Goal: Information Seeking & Learning: Learn about a topic

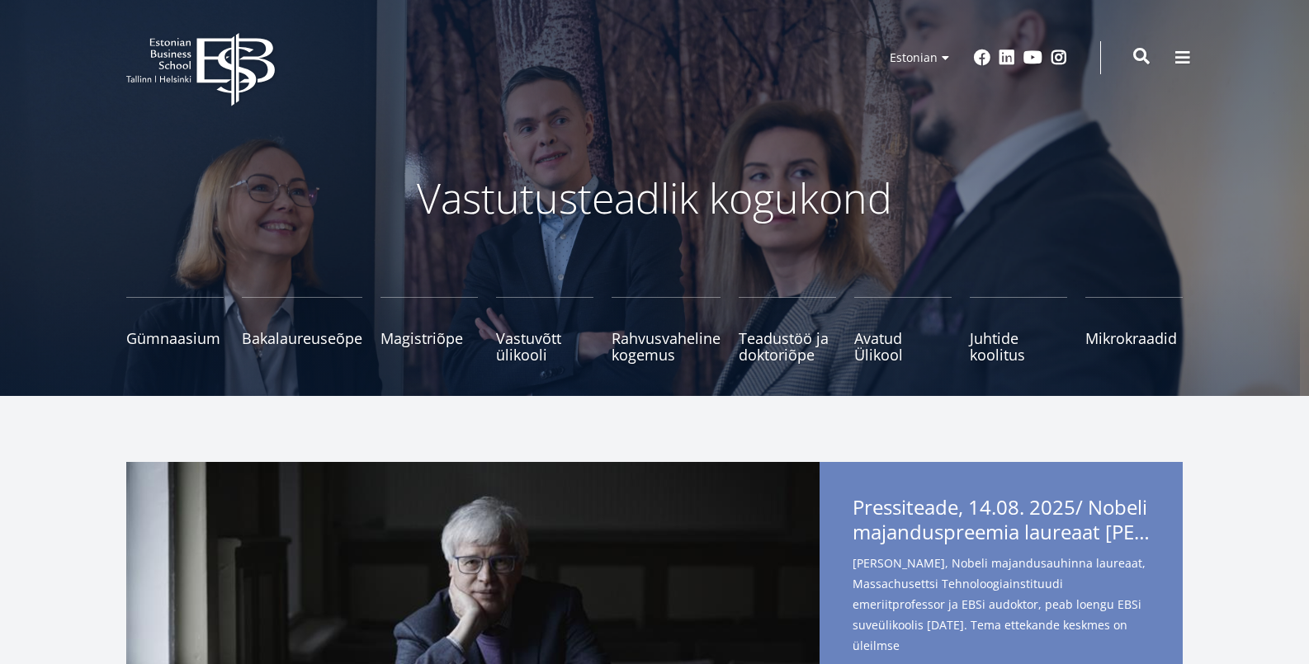
click at [1144, 55] on span at bounding box center [1141, 56] width 17 height 17
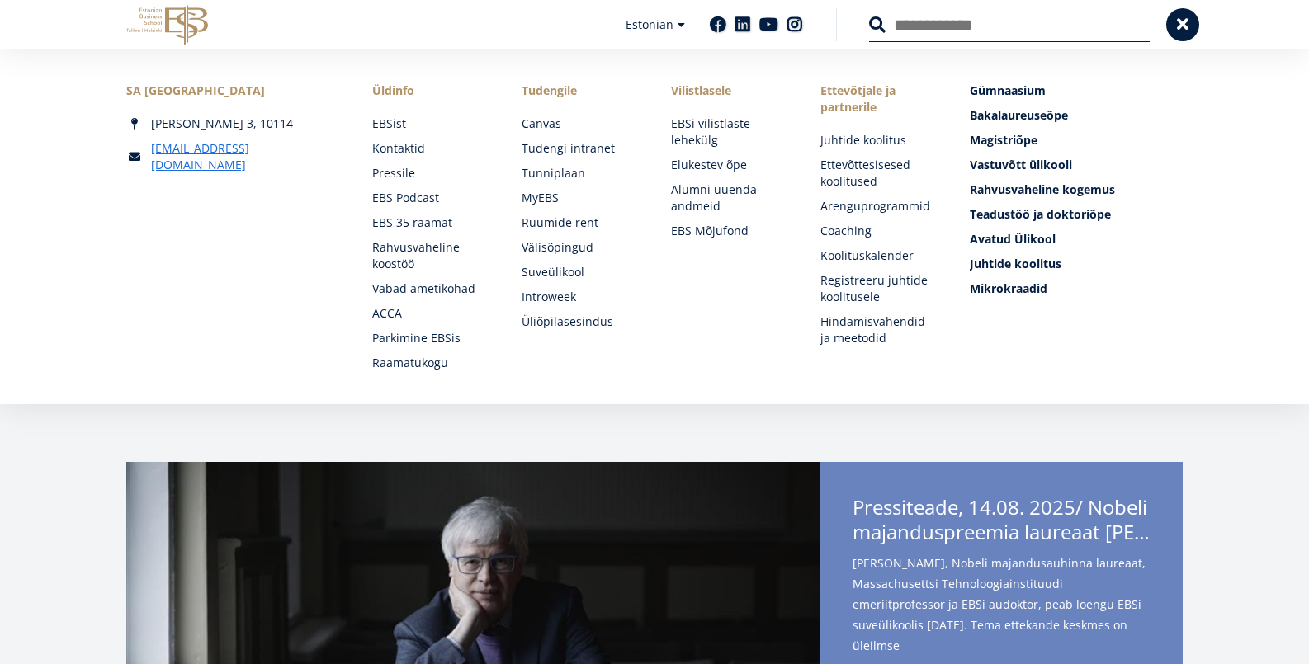
click at [938, 25] on input "Otsing" at bounding box center [1009, 24] width 281 height 35
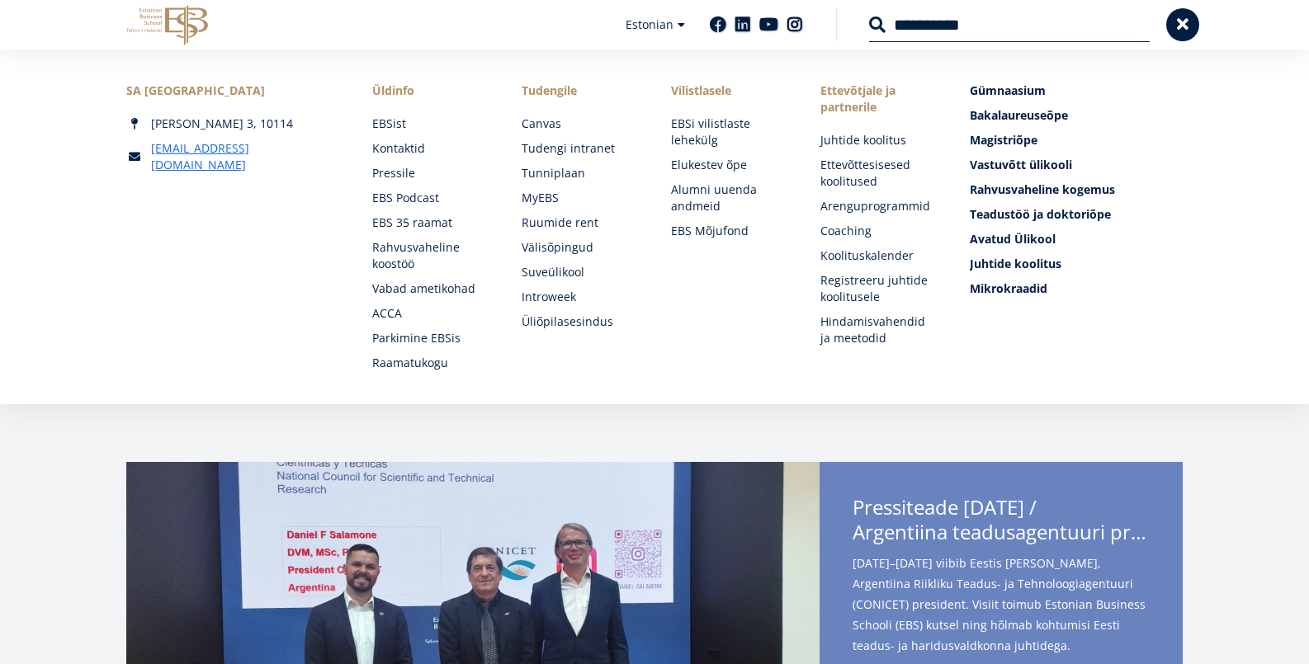
type input "**********"
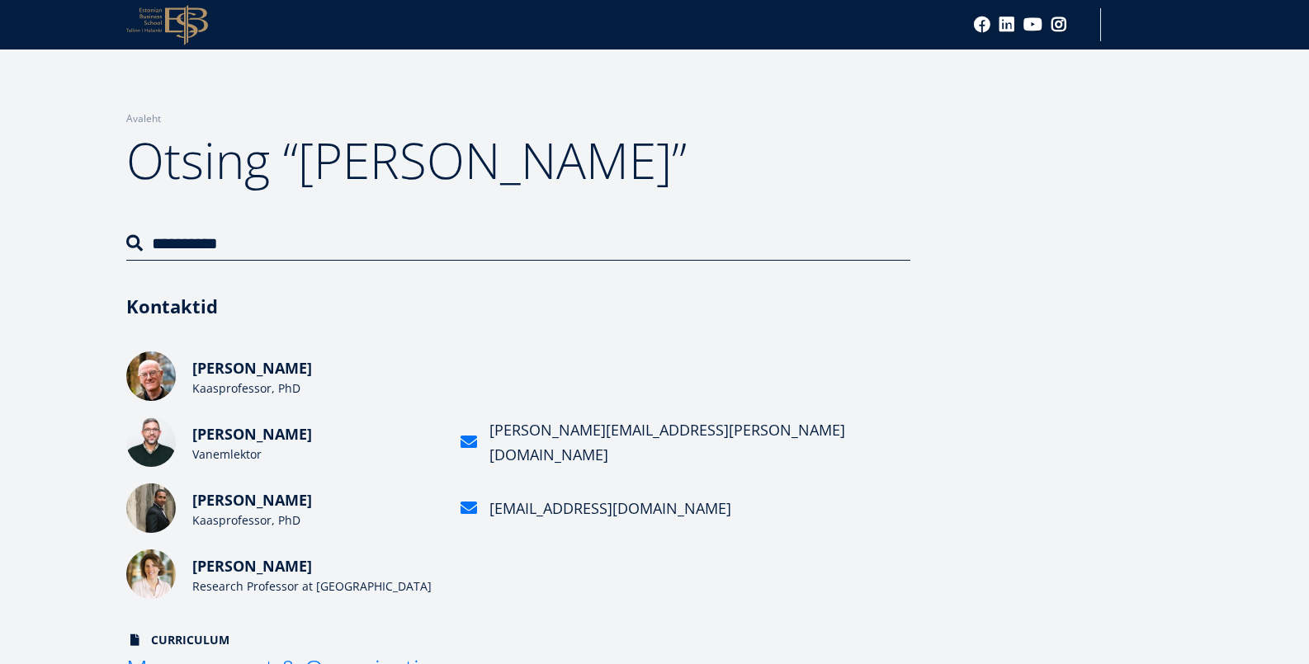
scroll to position [82, 0]
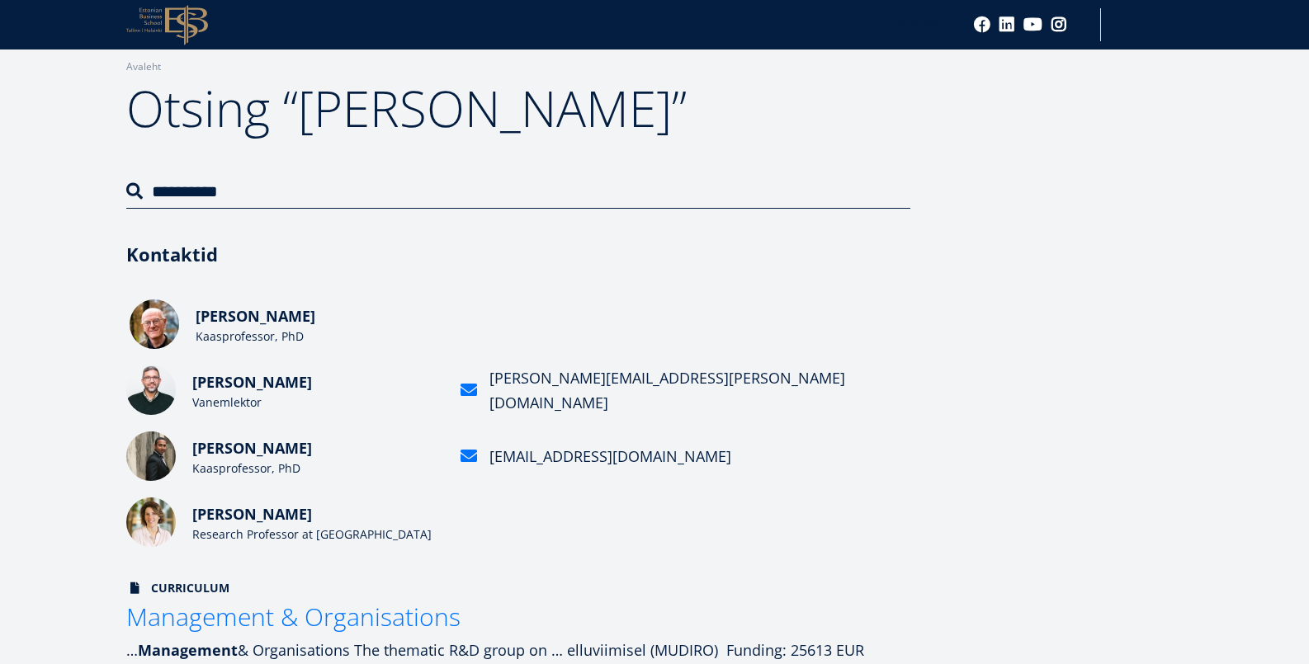
click at [248, 322] on span "[PERSON_NAME]" at bounding box center [256, 316] width 120 height 20
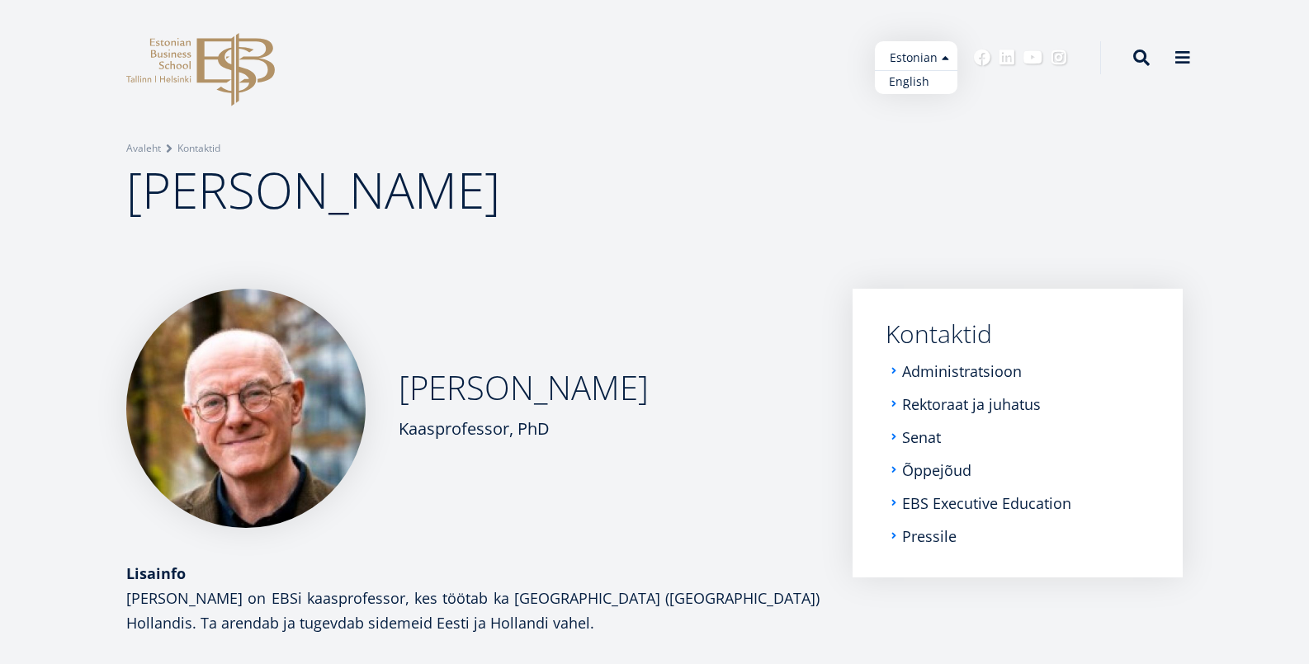
click at [918, 85] on link "English" at bounding box center [916, 82] width 83 height 24
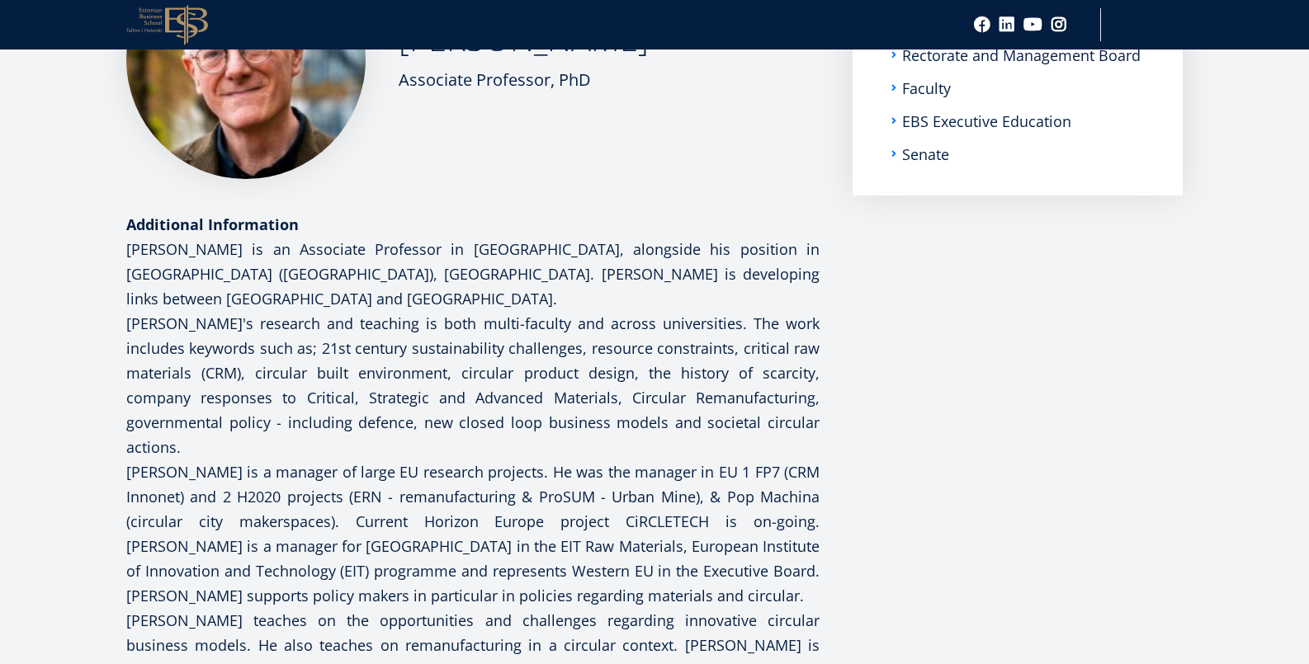
scroll to position [377, 0]
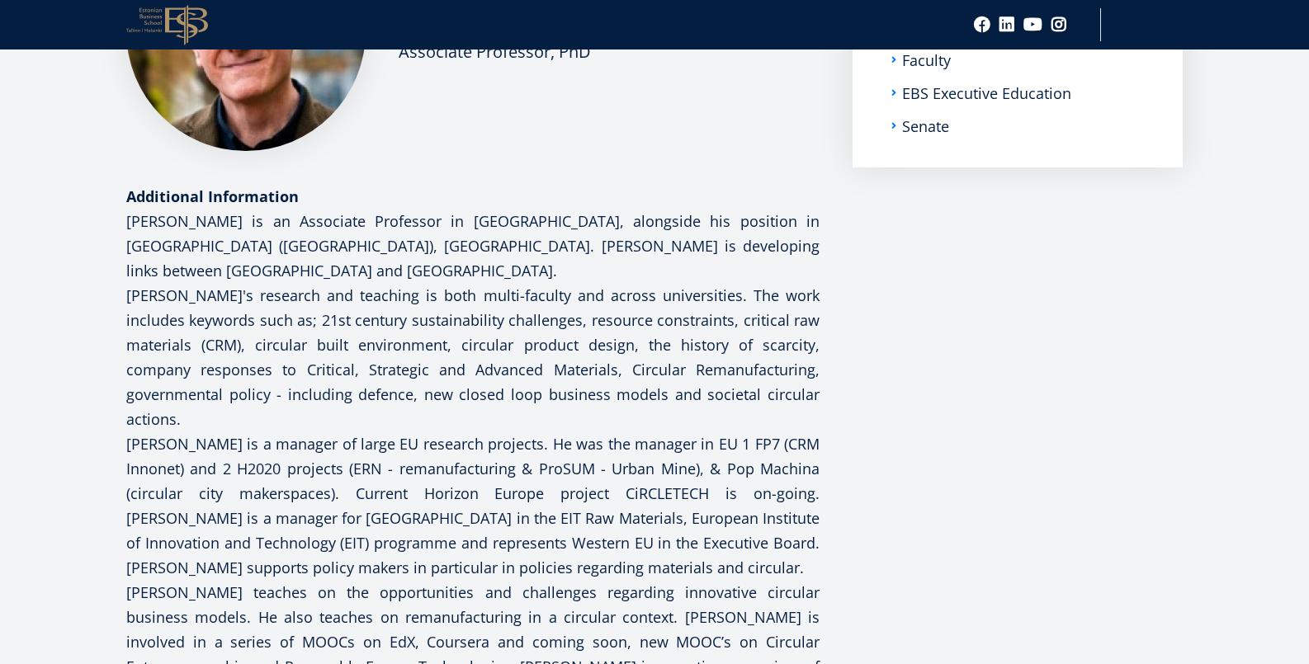
click at [374, 331] on p "David's research and teaching is both multi-faculty and across universities. Th…" at bounding box center [472, 357] width 693 height 149
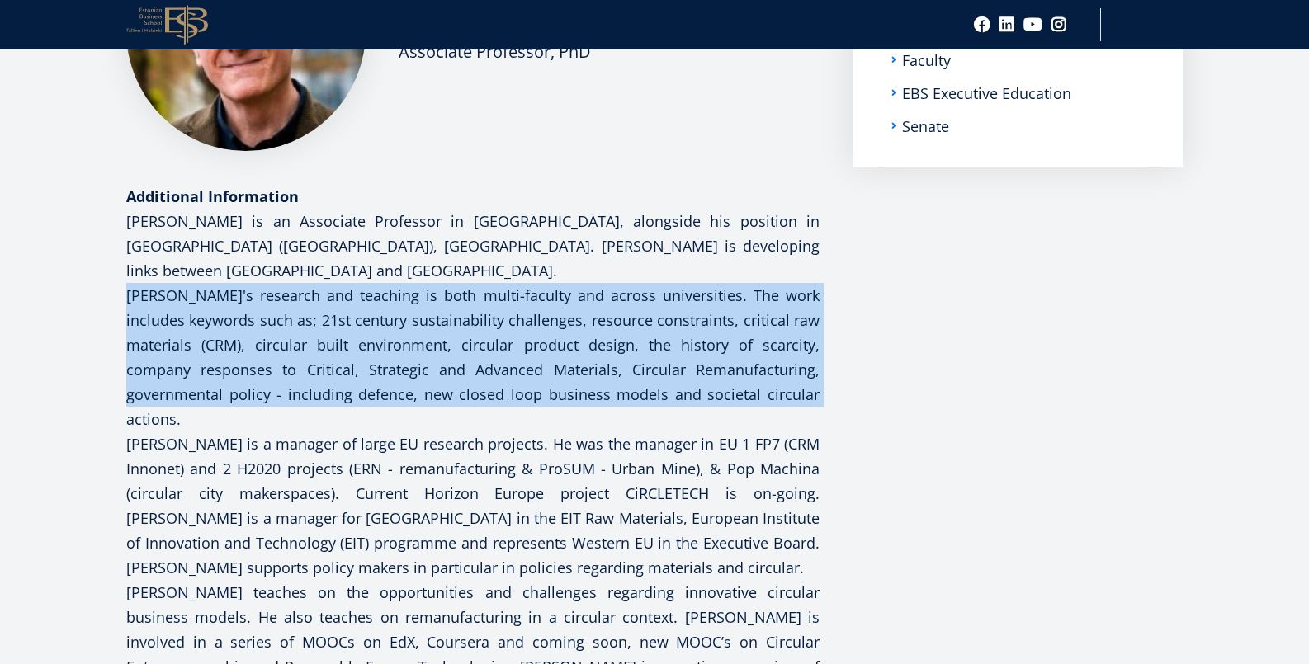
drag, startPoint x: 127, startPoint y: 293, endPoint x: 716, endPoint y: 385, distance: 596.3
click at [747, 388] on p "David's research and teaching is both multi-faculty and across universities. Th…" at bounding box center [472, 357] width 693 height 149
copy p "David's research and teaching is both multi-faculty and across universities. Th…"
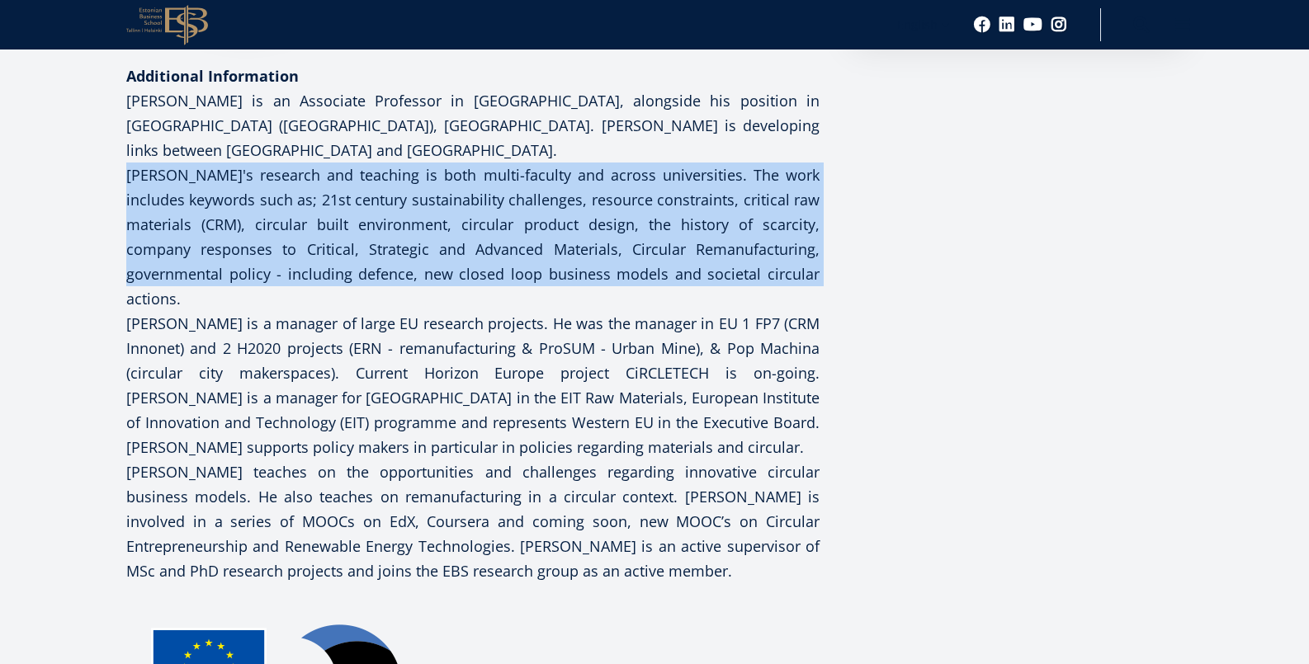
scroll to position [501, 0]
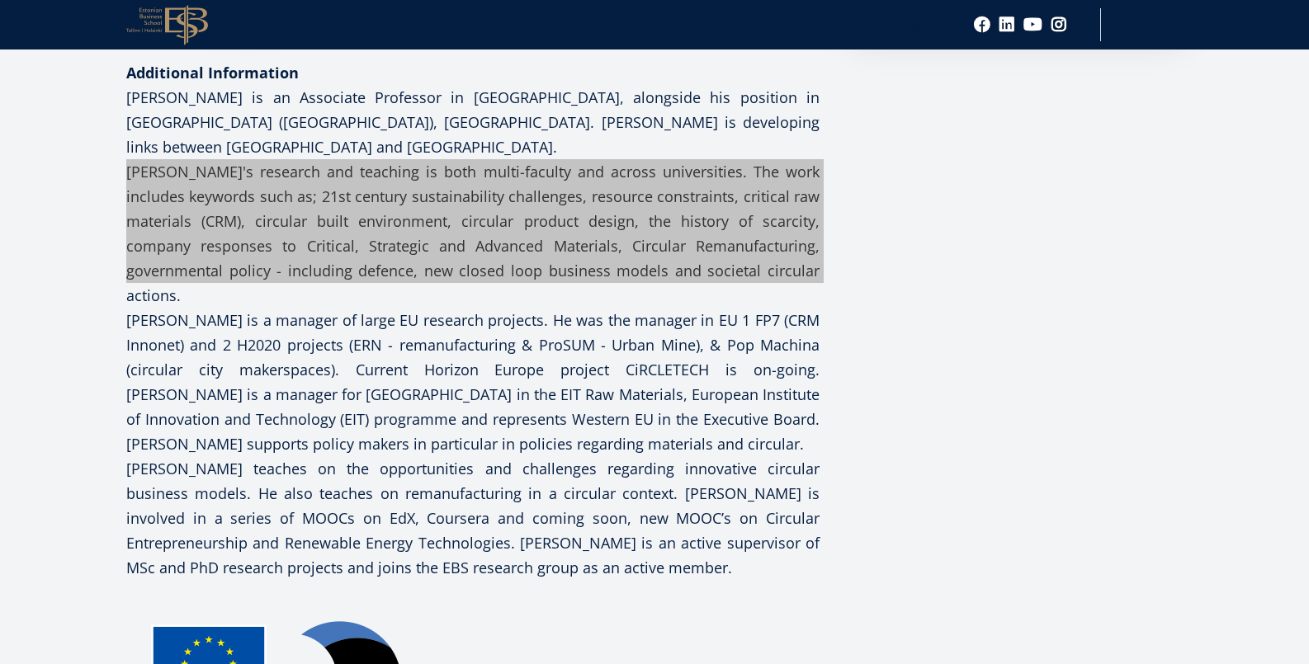
drag, startPoint x: 1271, startPoint y: 412, endPoint x: 369, endPoint y: 267, distance: 914.3
click at [369, 267] on p "David's research and teaching is both multi-faculty and across universities. Th…" at bounding box center [472, 233] width 693 height 149
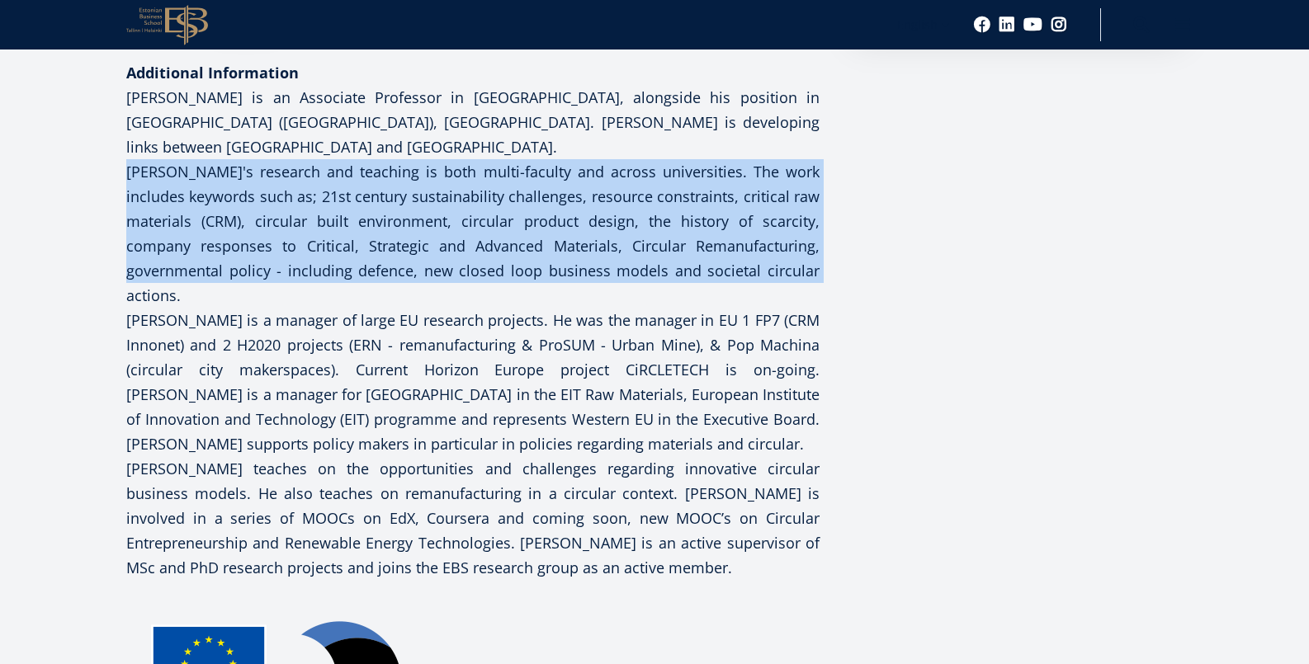
click at [316, 257] on p "David's research and teaching is both multi-faculty and across universities. Th…" at bounding box center [472, 233] width 693 height 149
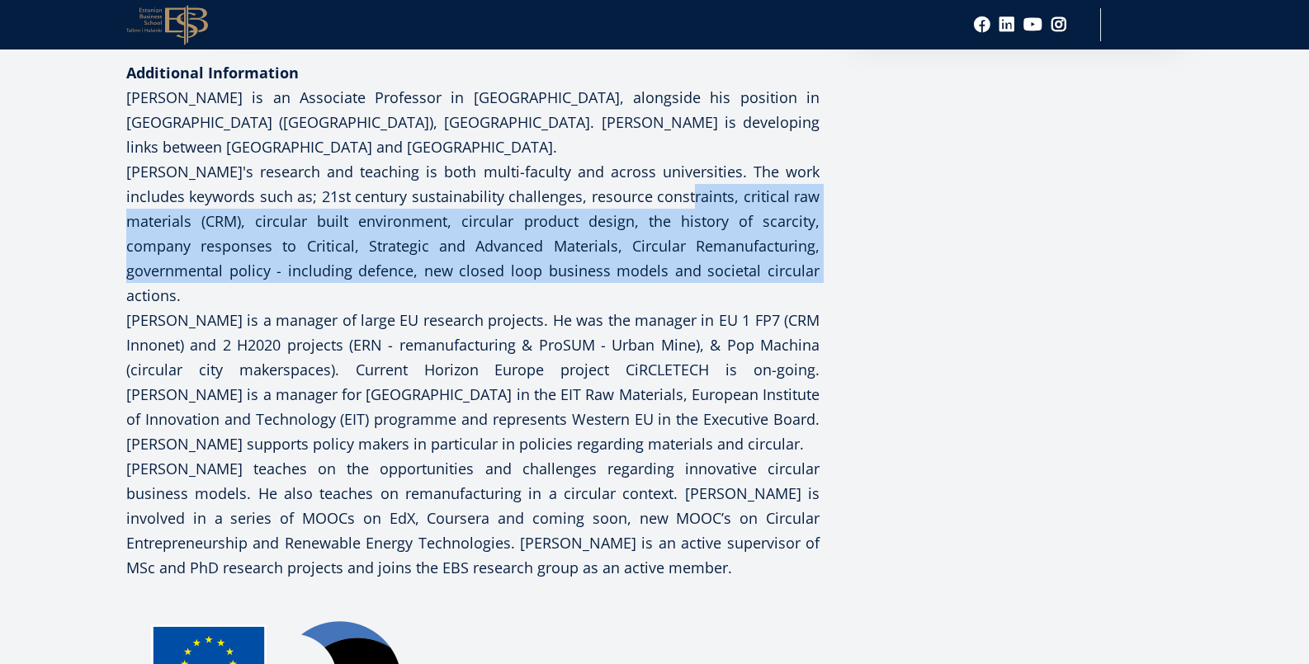
drag, startPoint x: 673, startPoint y: 197, endPoint x: 739, endPoint y: 266, distance: 95.1
click at [739, 266] on p "[PERSON_NAME]'s research and teaching is both multi-faculty and across universi…" at bounding box center [472, 233] width 693 height 149
copy p "critical raw materials (CRM), circular built environment, circular product desi…"
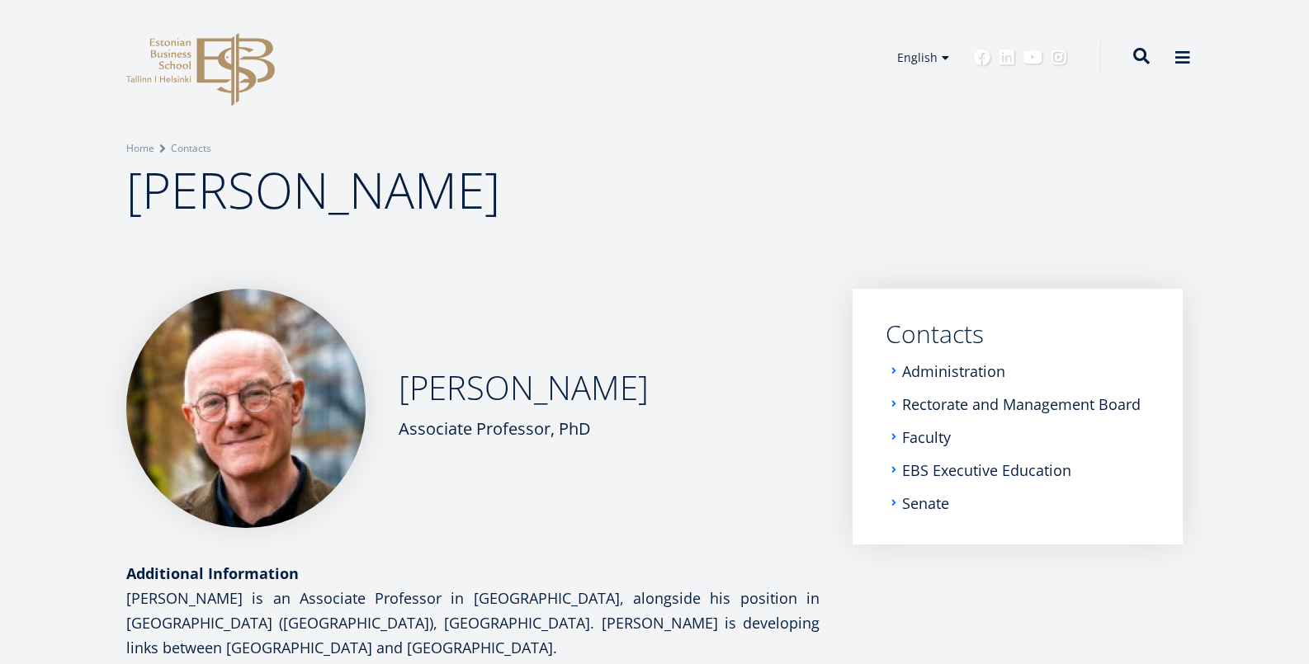
click at [1147, 51] on span at bounding box center [1141, 56] width 17 height 17
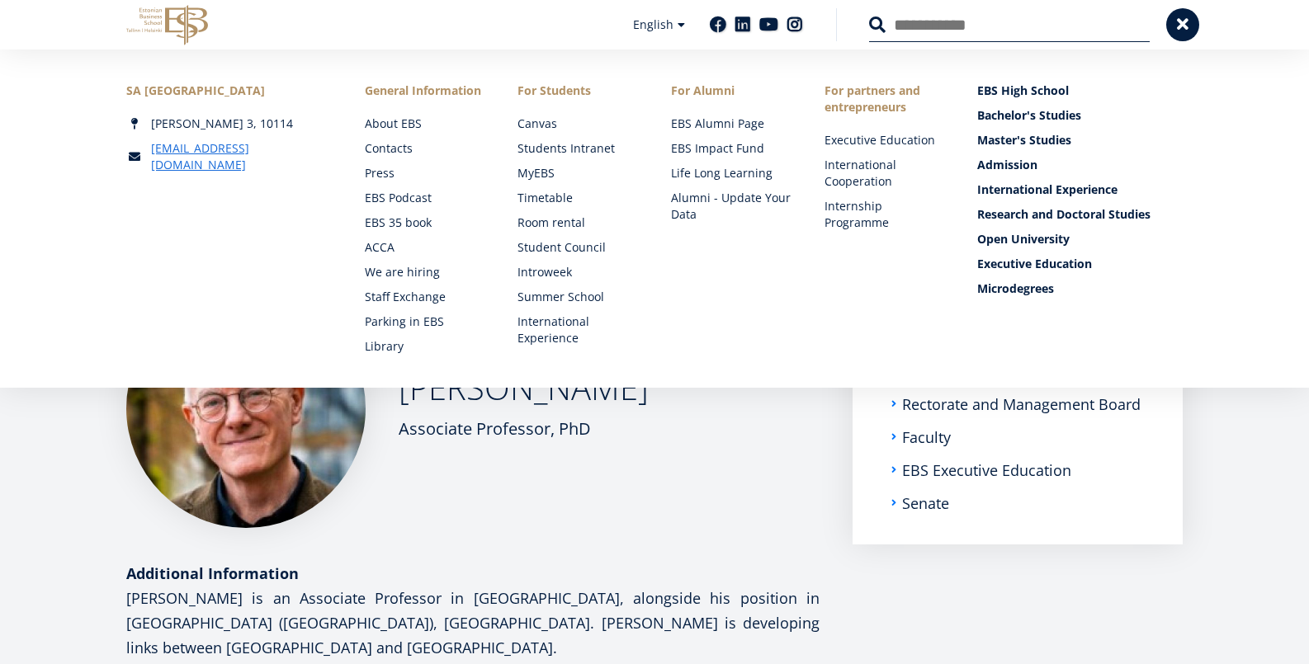
click at [1004, 30] on input "Search" at bounding box center [1009, 24] width 281 height 35
type input "**********"
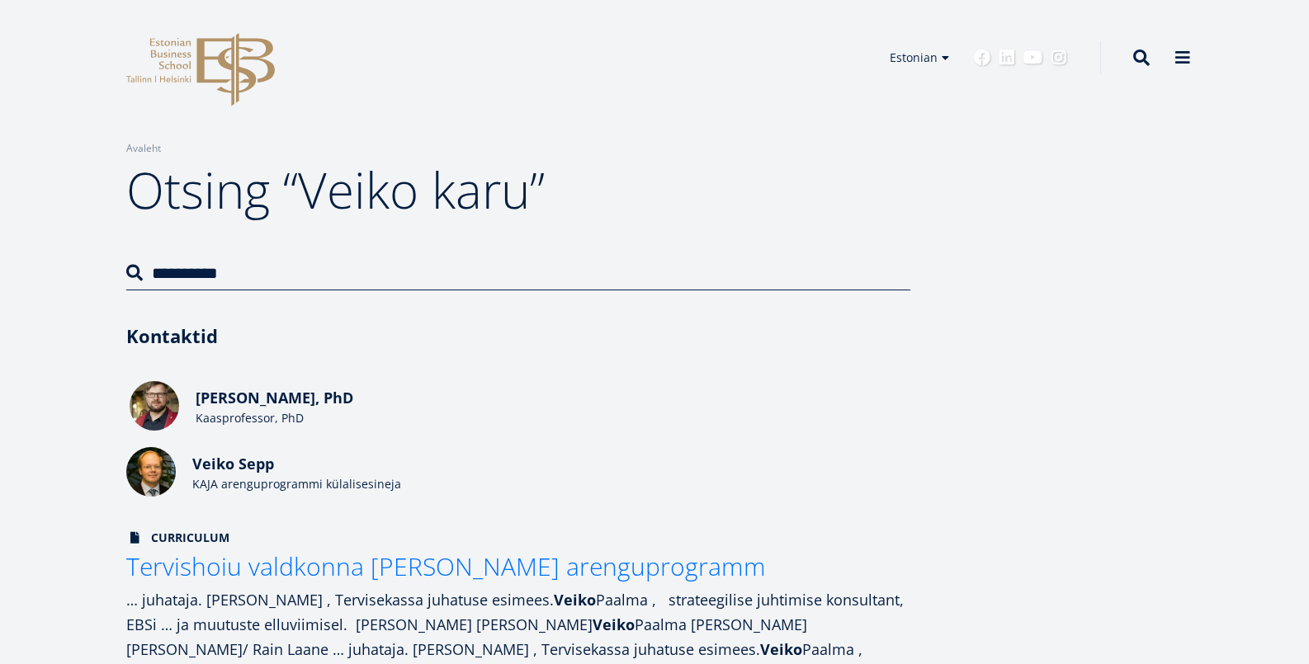
click at [284, 403] on span "Veiko Karu, PhD" at bounding box center [275, 398] width 158 height 20
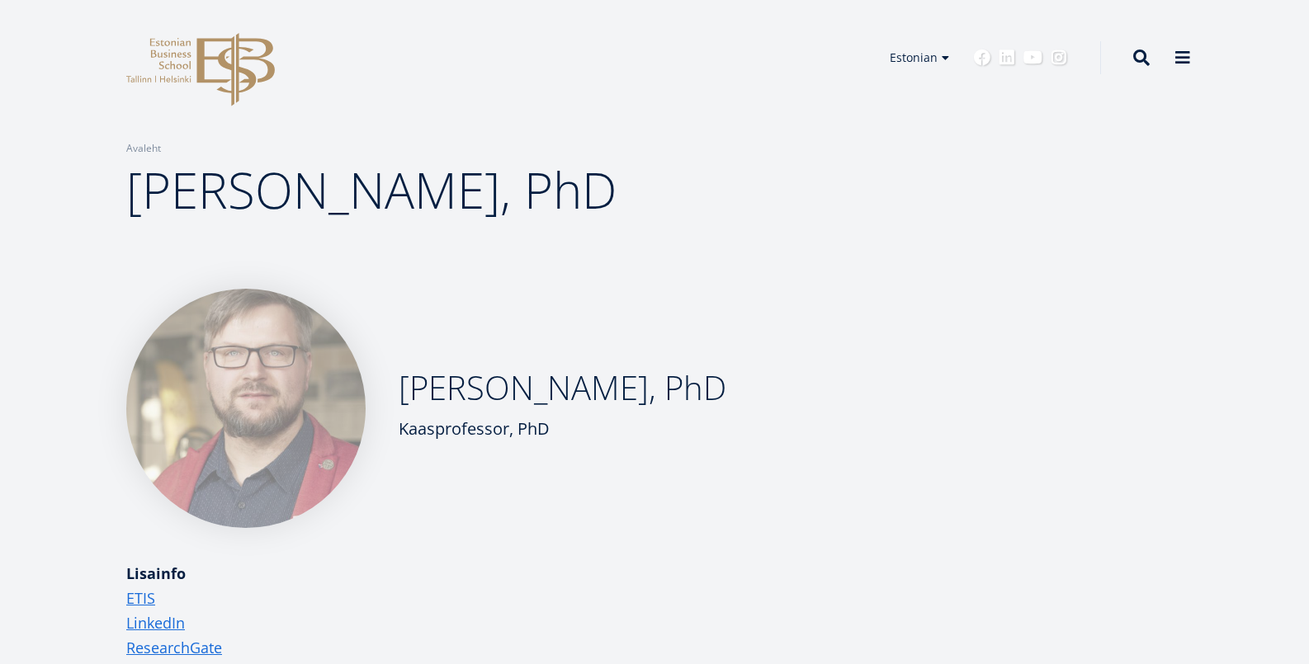
scroll to position [17, 0]
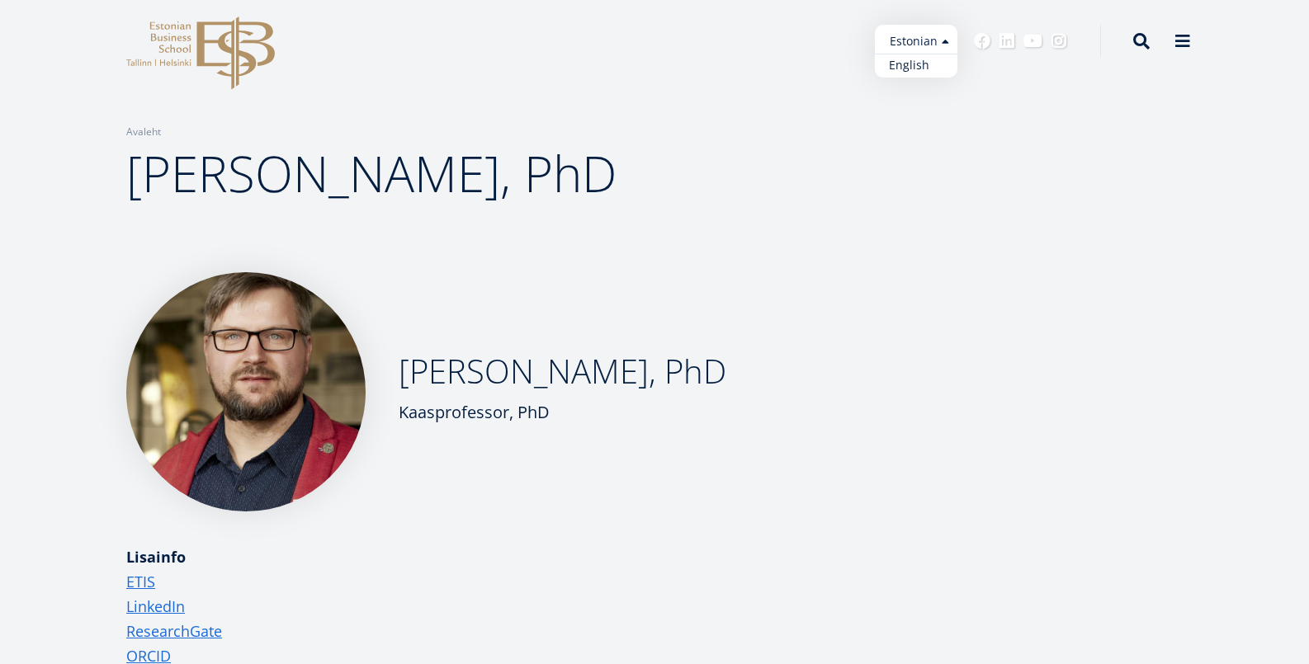
click at [923, 68] on link "English" at bounding box center [916, 66] width 83 height 24
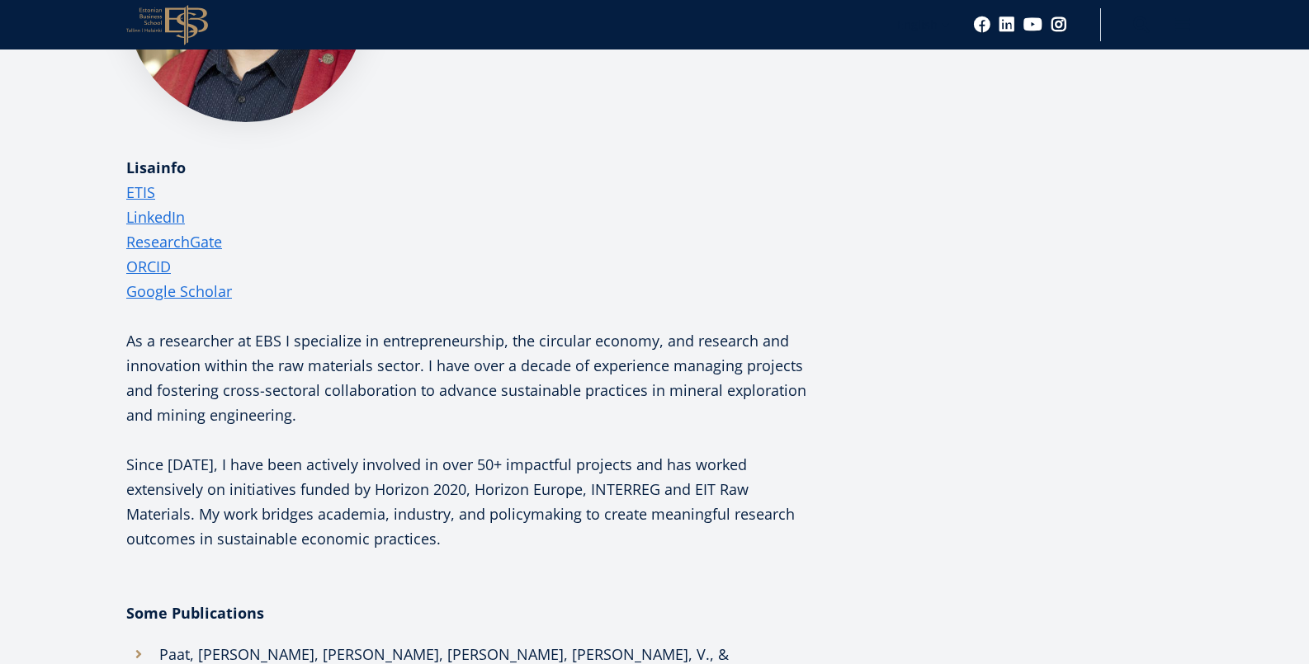
scroll to position [409, 0]
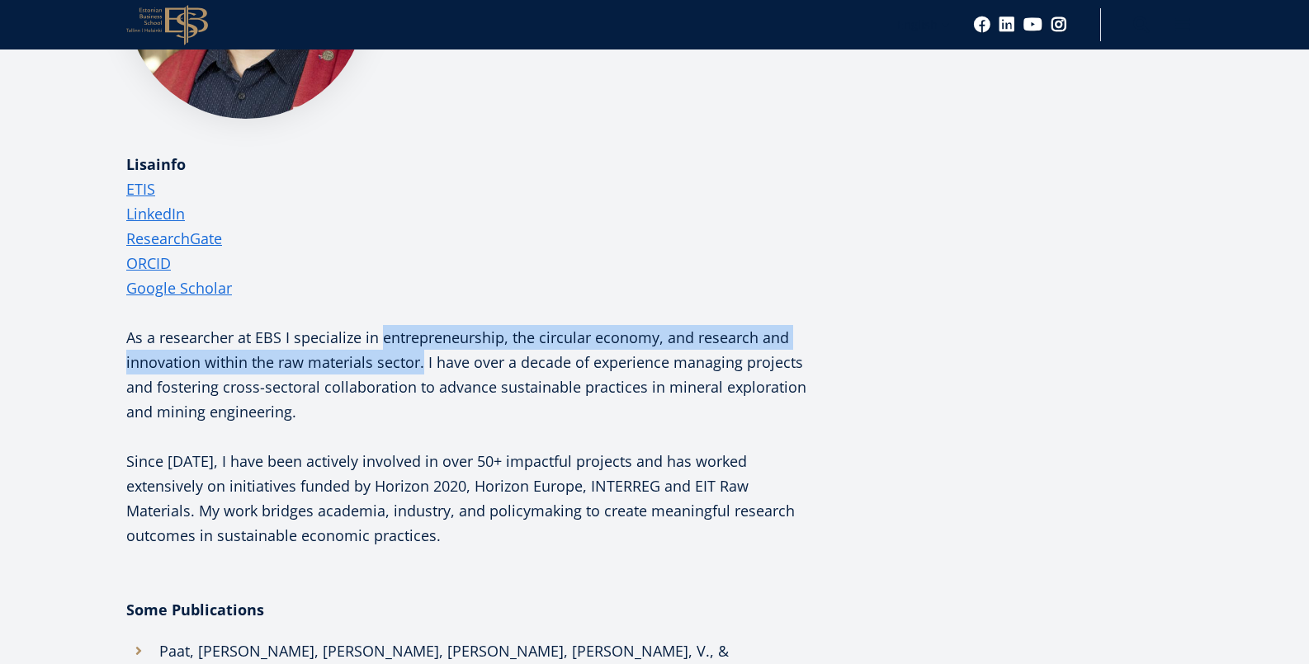
drag, startPoint x: 380, startPoint y: 336, endPoint x: 423, endPoint y: 366, distance: 53.3
click at [423, 366] on p "As a researcher at EBS I specialize in entrepreneurship, the circular economy, …" at bounding box center [472, 374] width 693 height 99
copy p "entrepreneurship, the circular economy, and research and innovation within the …"
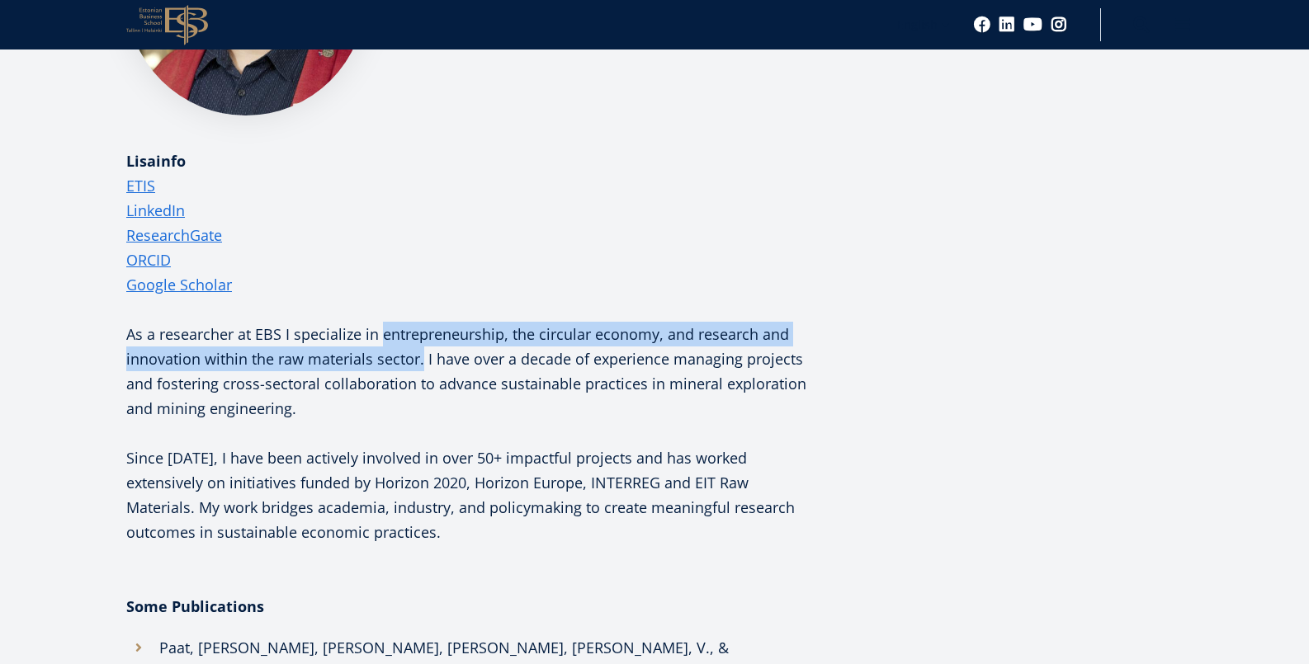
scroll to position [0, 0]
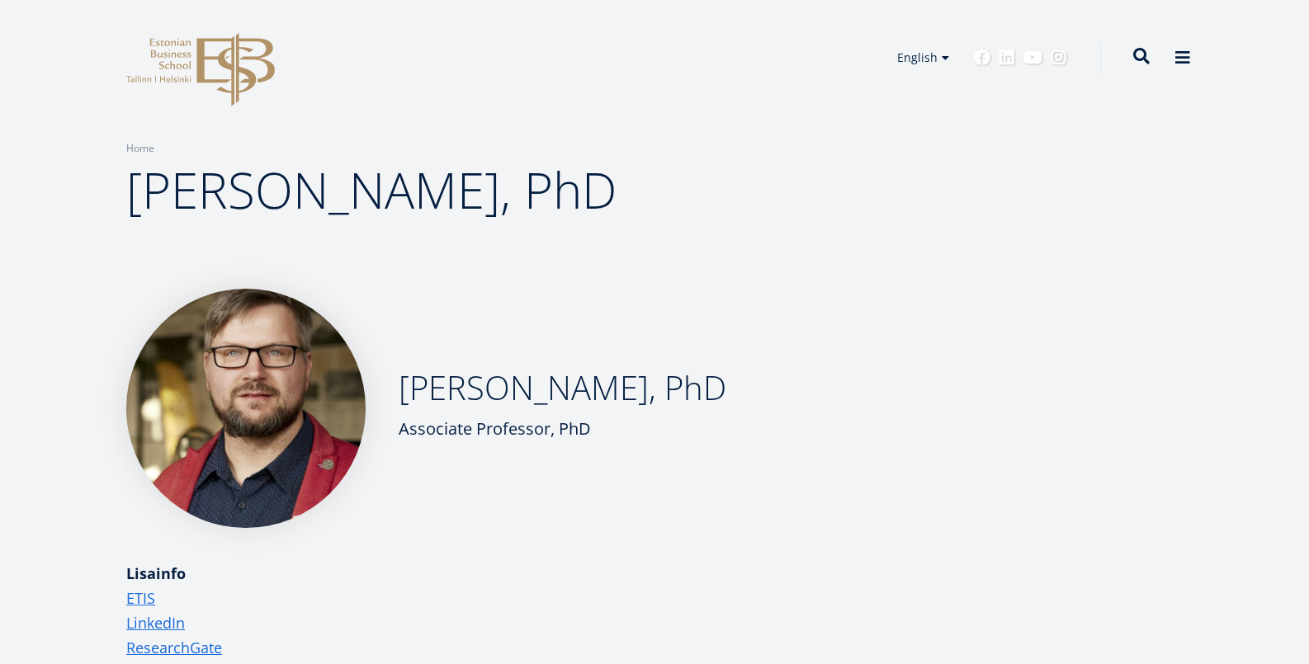
click at [1145, 58] on span at bounding box center [1141, 56] width 17 height 17
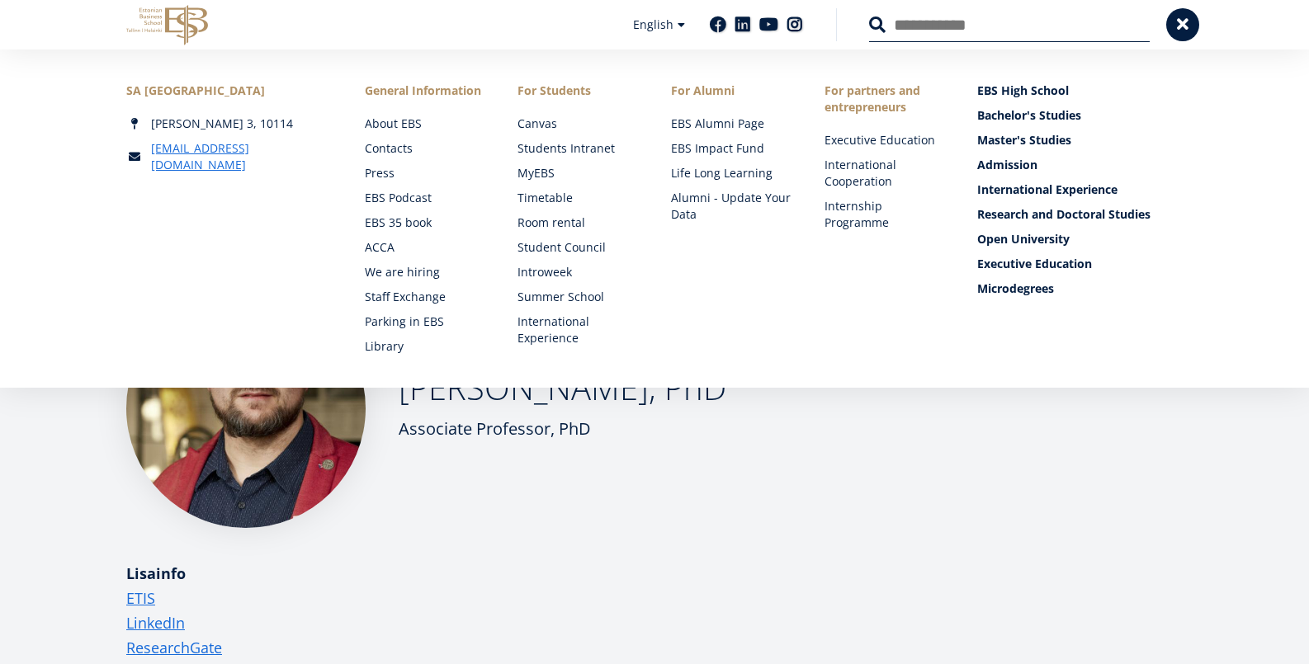
click at [911, 21] on input "Search" at bounding box center [1009, 24] width 281 height 35
type input "**********"
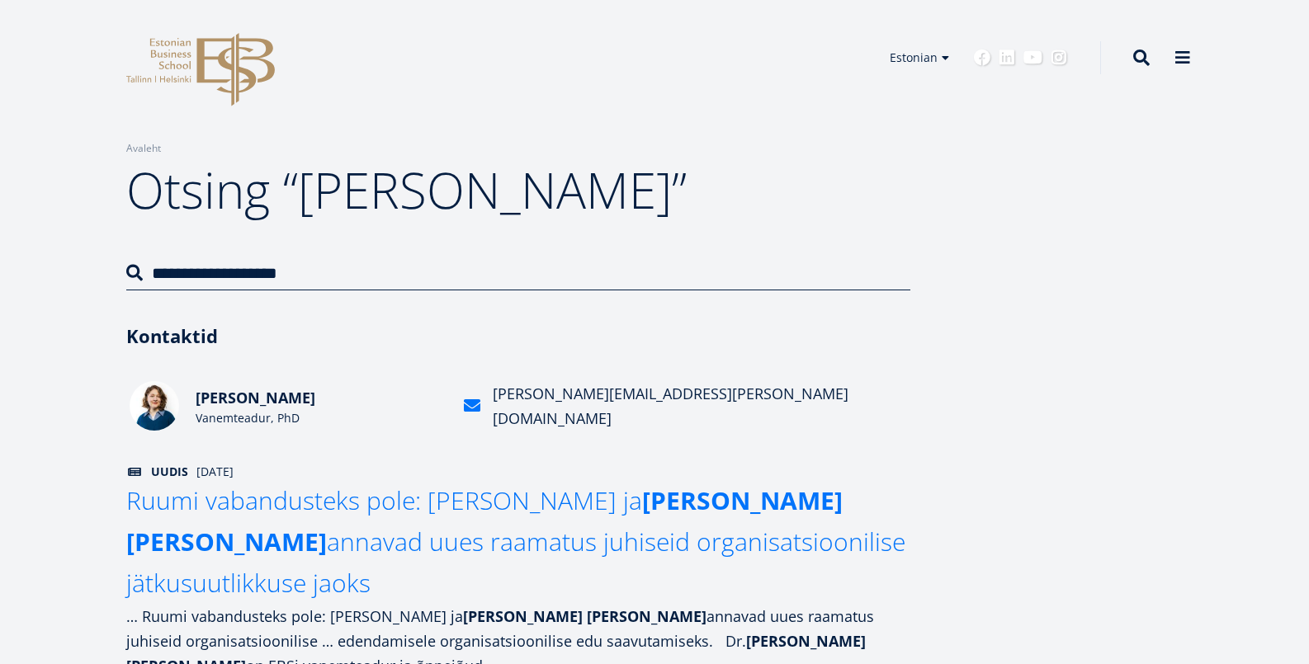
click at [246, 403] on span "[PERSON_NAME]" at bounding box center [256, 398] width 120 height 20
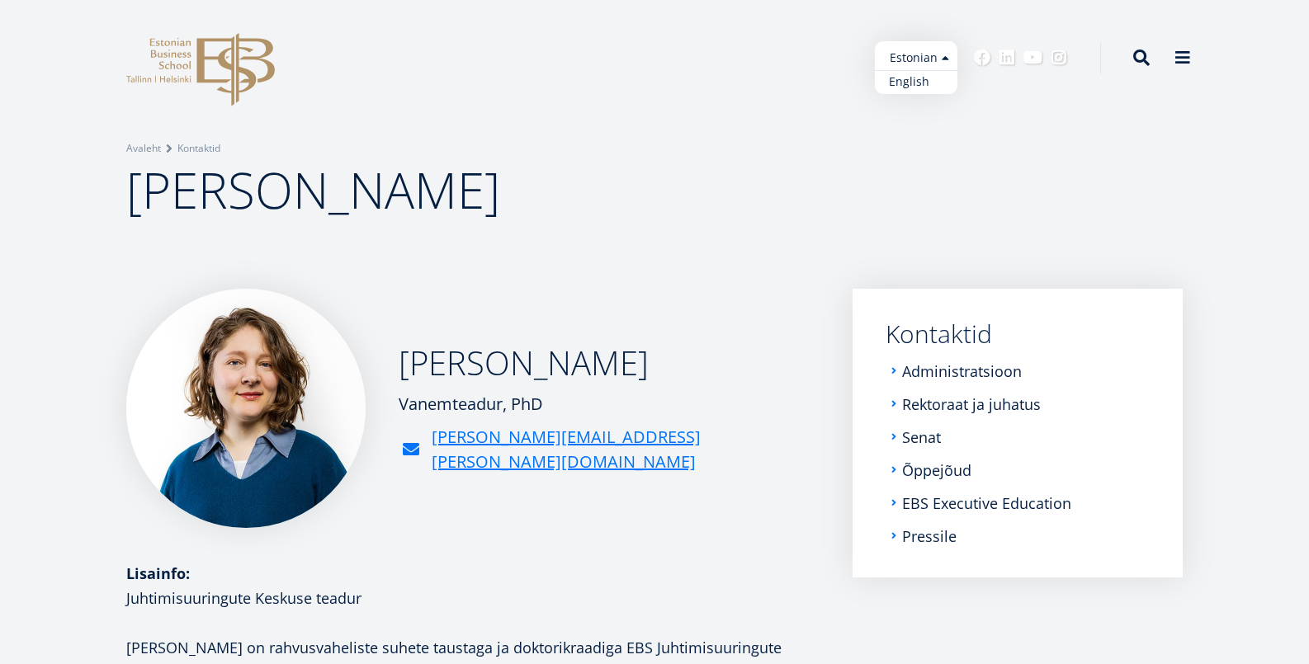
click at [923, 84] on link "English" at bounding box center [916, 82] width 83 height 24
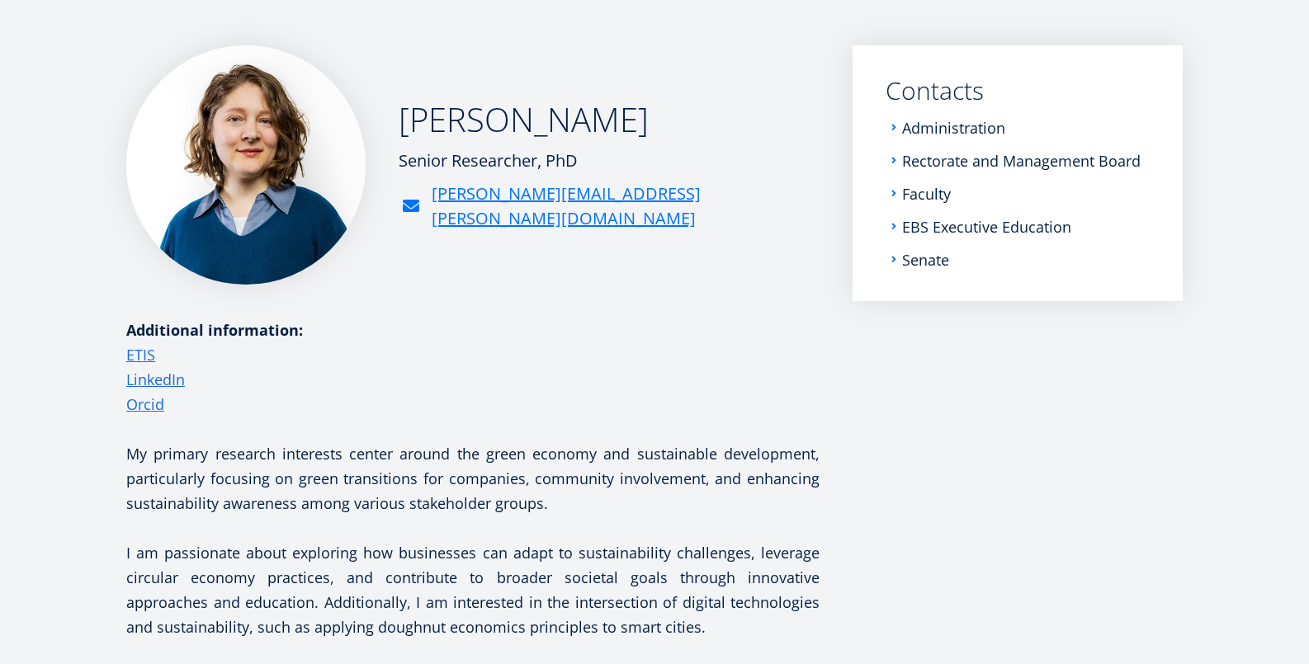
scroll to position [262, 0]
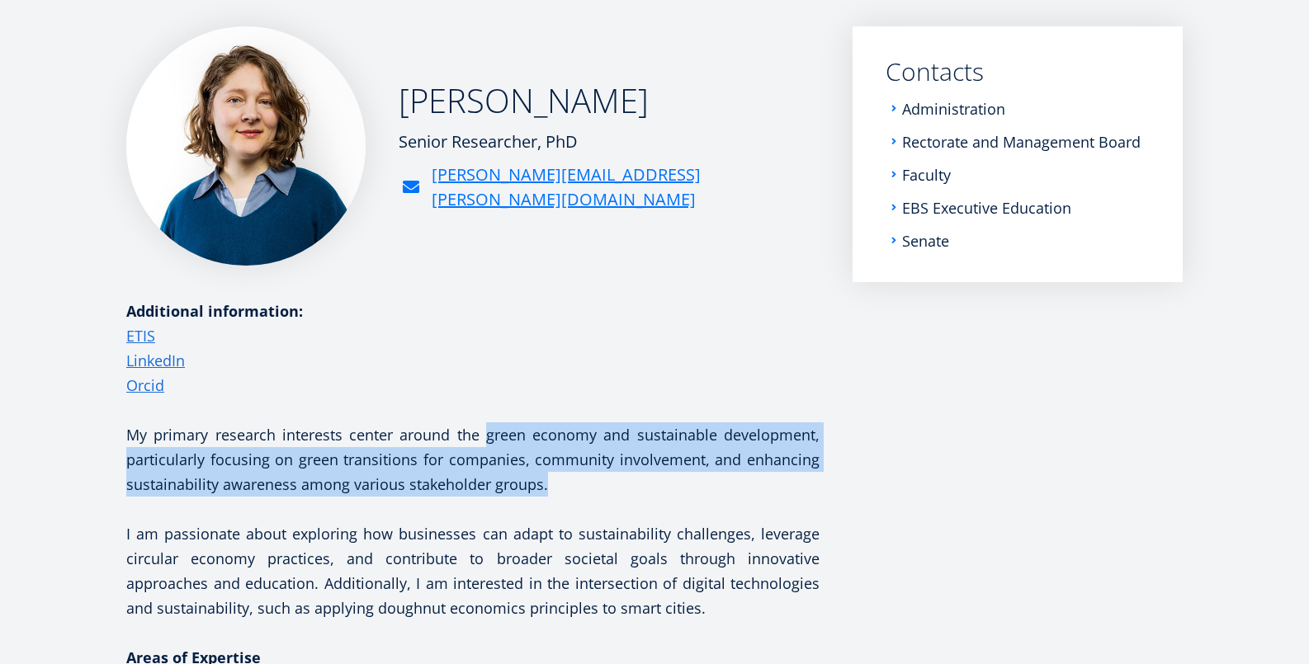
drag, startPoint x: 488, startPoint y: 434, endPoint x: 545, endPoint y: 482, distance: 73.7
click at [545, 482] on p "My primary research interests center around the green economy and sustainable d…" at bounding box center [472, 459] width 693 height 74
copy p "green economy and sustainable development, particularly focusing on green trans…"
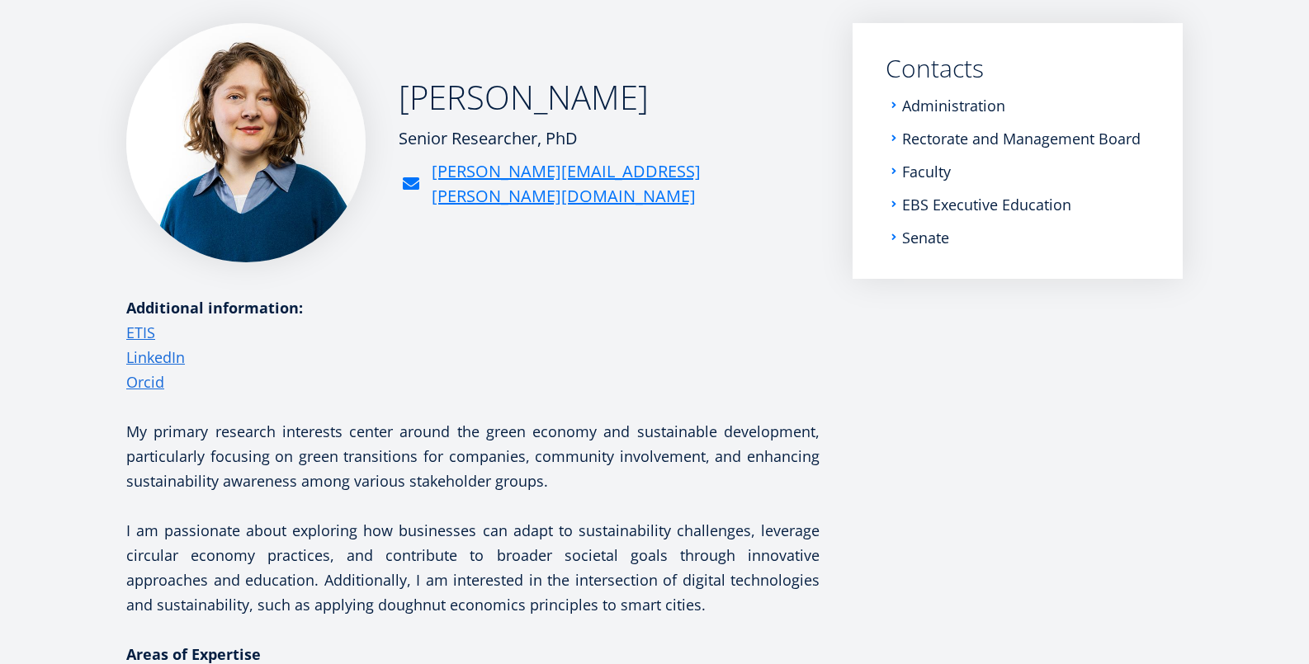
click at [720, 528] on p "I am passionate about exploring how businesses can adapt to sustainability chal…" at bounding box center [472, 567] width 693 height 99
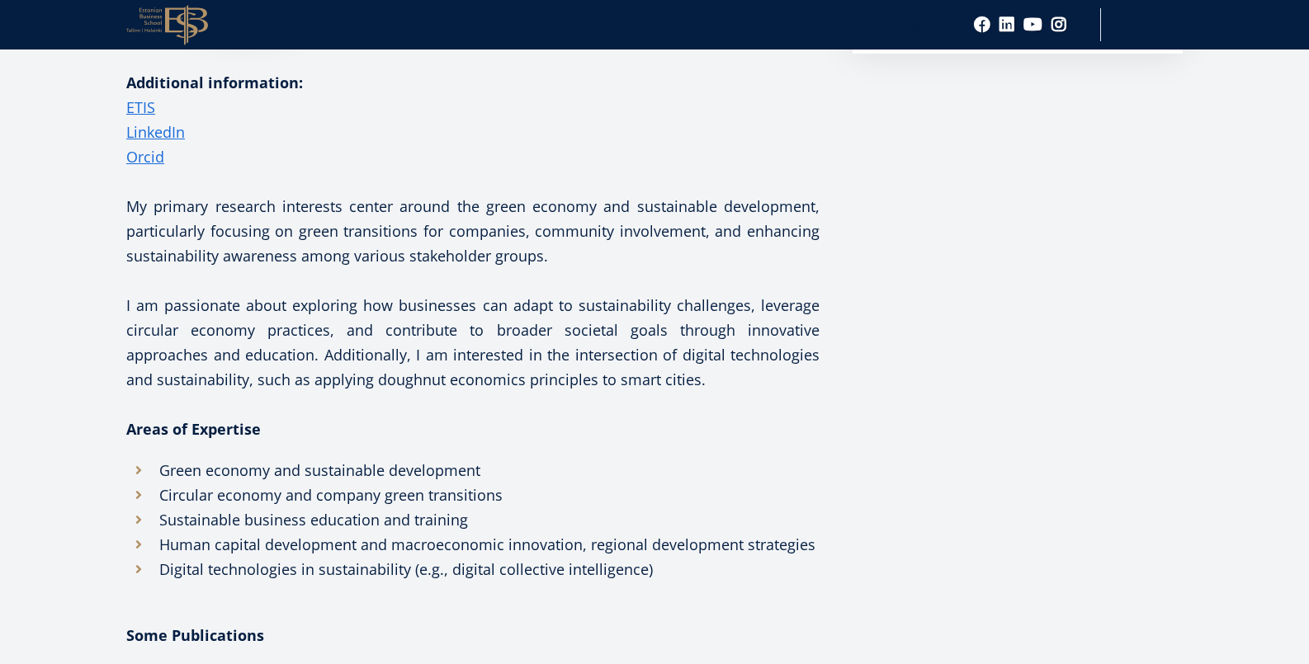
scroll to position [516, 0]
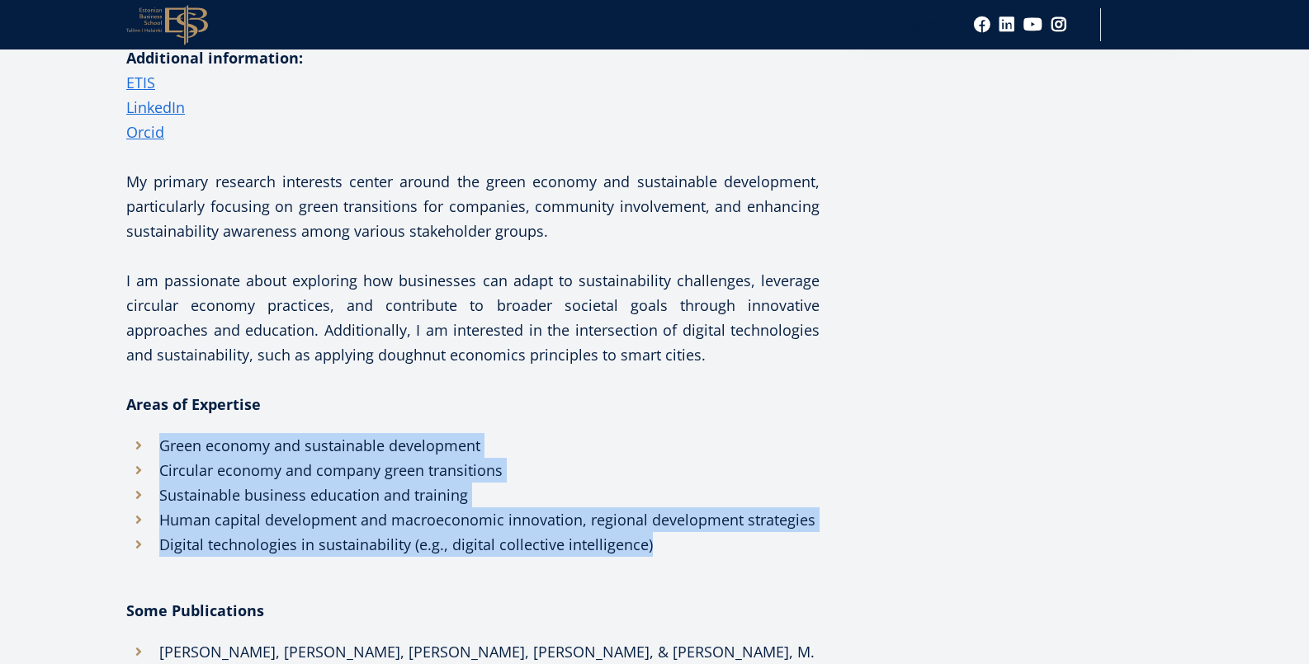
drag, startPoint x: 161, startPoint y: 443, endPoint x: 672, endPoint y: 545, distance: 520.7
click at [672, 545] on ul "Green economy and sustainable development Circular economy and company green tr…" at bounding box center [472, 495] width 693 height 124
copy ul "Green economy and sustainable development Circular economy and company green tr…"
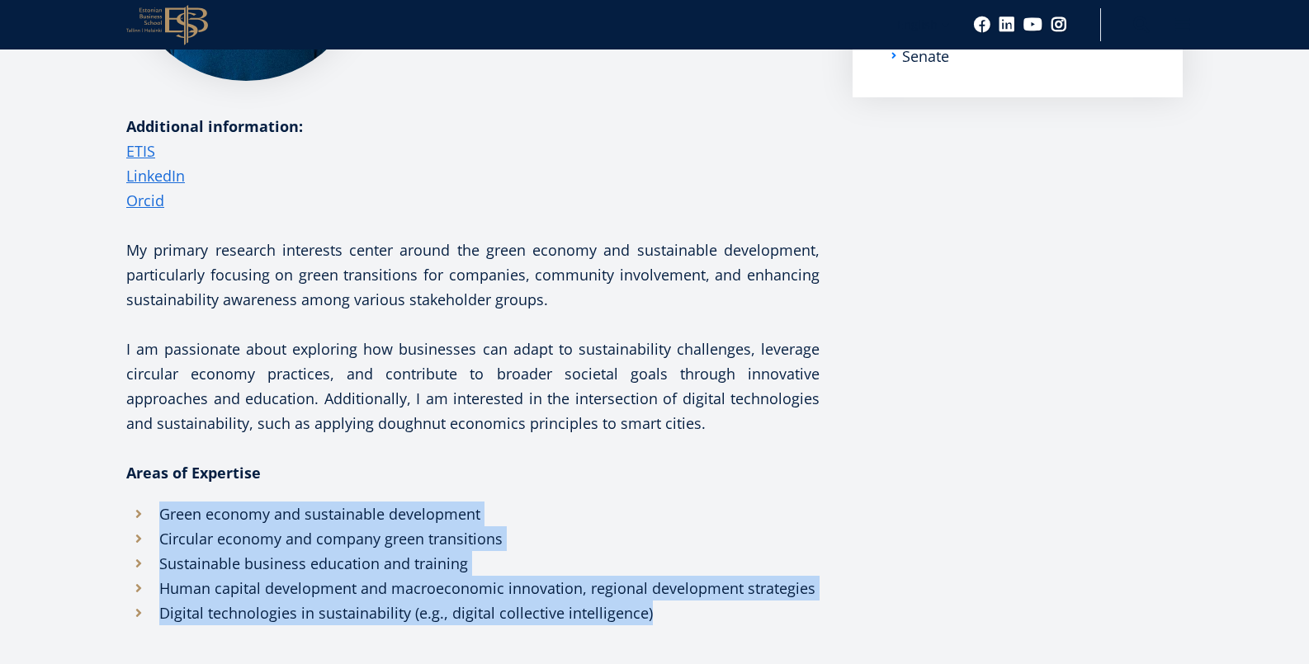
scroll to position [0, 0]
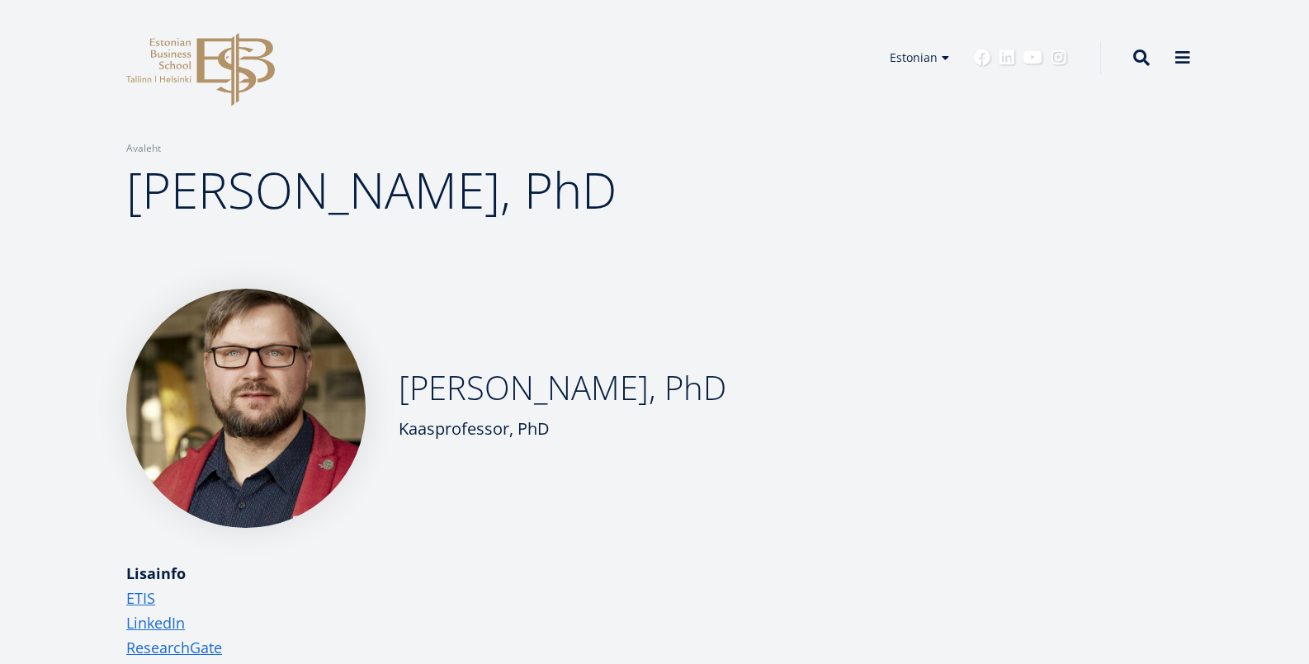
scroll to position [17, 0]
